Goal: Transaction & Acquisition: Purchase product/service

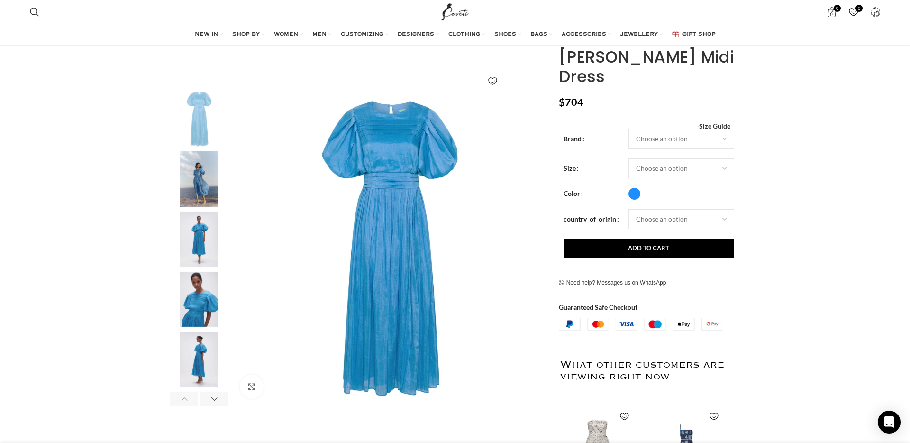
scroll to position [101, 0]
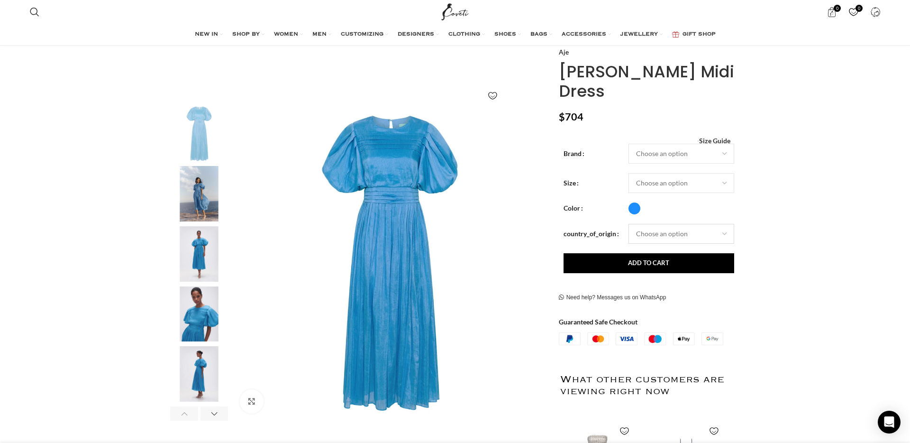
click at [646, 233] on select "Choose an option [GEOGRAPHIC_DATA]" at bounding box center [682, 234] width 106 height 20
select select "[GEOGRAPHIC_DATA]"
click at [629, 224] on select "Choose an option [GEOGRAPHIC_DATA]" at bounding box center [682, 234] width 106 height 20
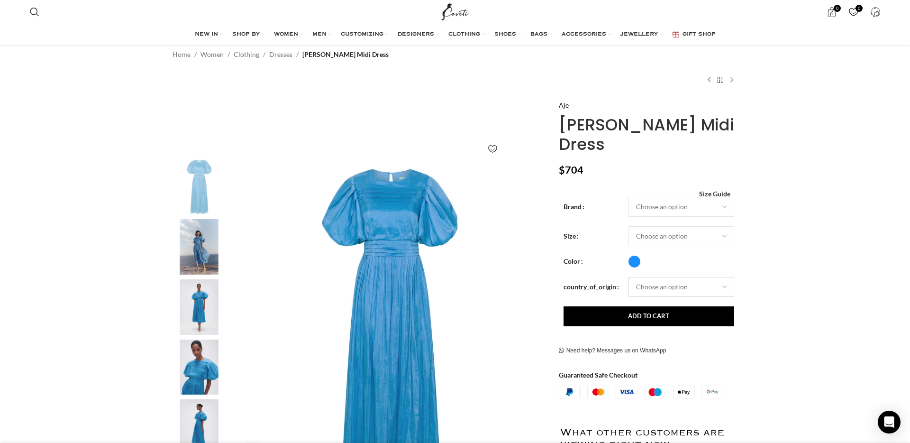
scroll to position [0, 0]
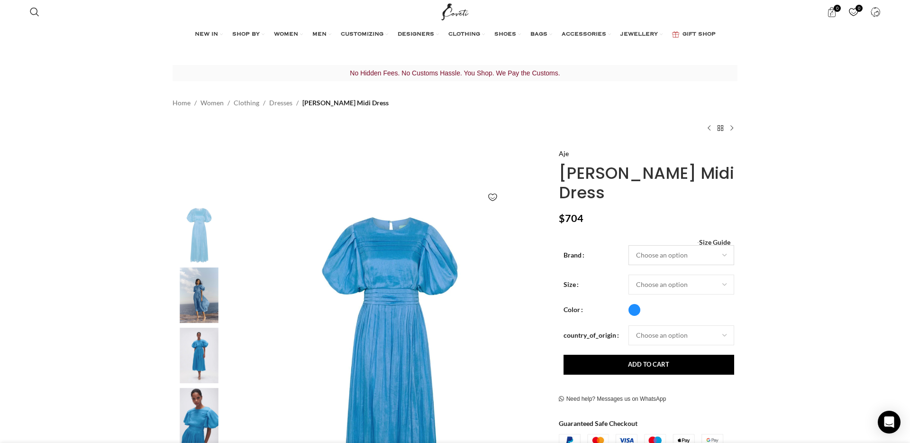
click at [663, 259] on select "Choose an option Aje" at bounding box center [682, 255] width 106 height 20
select select "aje"
click at [629, 245] on select "Choose an option Aje" at bounding box center [682, 255] width 106 height 20
click at [660, 282] on select "Choose an option 4UK 6UK 8 [GEOGRAPHIC_DATA] 10 [GEOGRAPHIC_DATA] 12 [GEOGRAPHI…" at bounding box center [682, 284] width 106 height 20
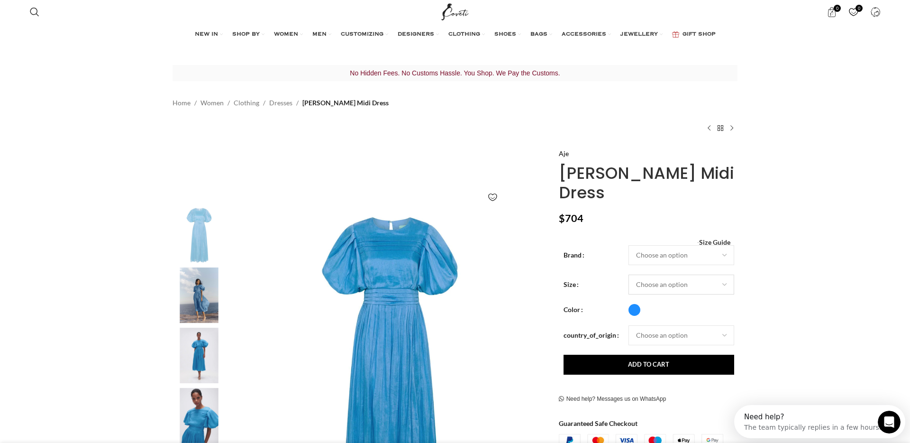
click at [629, 274] on select "Choose an option 4UK 6UK 8 [GEOGRAPHIC_DATA] 10 [GEOGRAPHIC_DATA] 12 [GEOGRAPHI…" at bounding box center [682, 284] width 106 height 20
select select "8-[GEOGRAPHIC_DATA]"
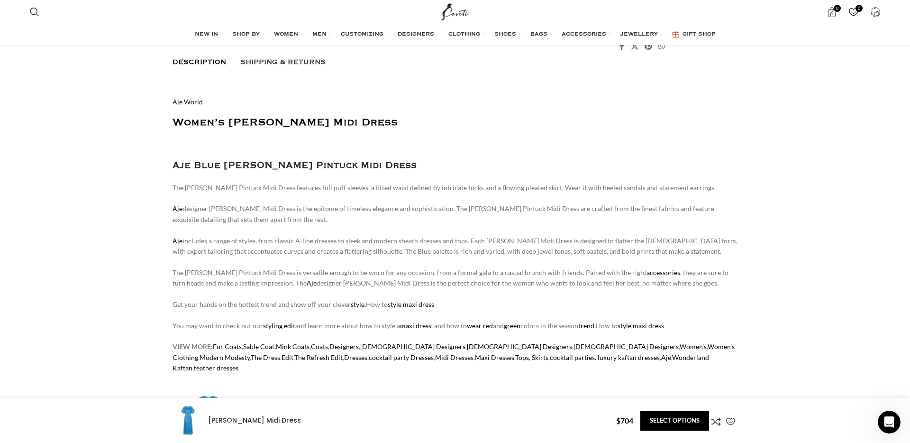
scroll to position [690, 0]
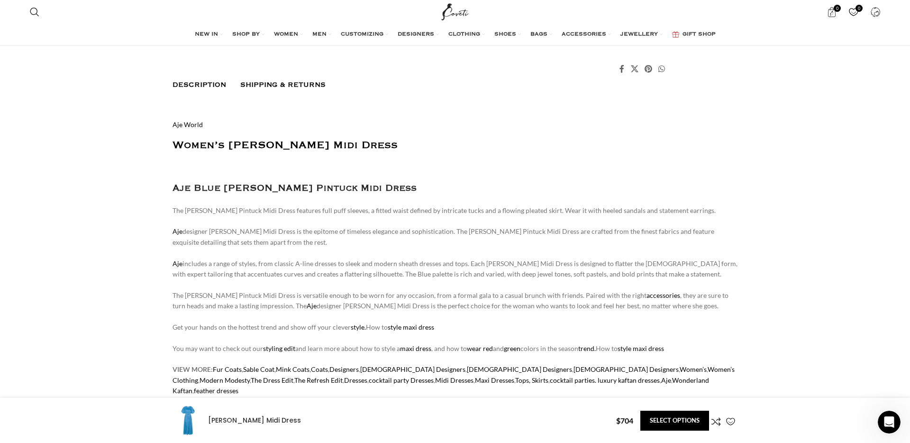
click at [274, 80] on link "Shipping & Returns" at bounding box center [282, 84] width 85 height 17
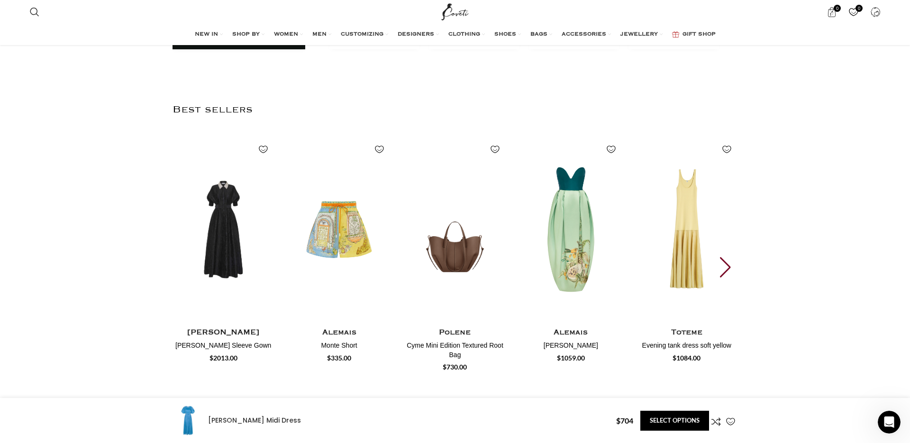
scroll to position [1697, 0]
